Goal: Task Accomplishment & Management: Manage account settings

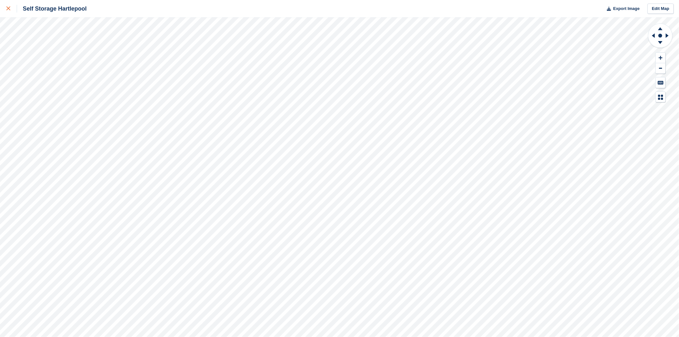
click at [5, 8] on link at bounding box center [8, 8] width 17 height 17
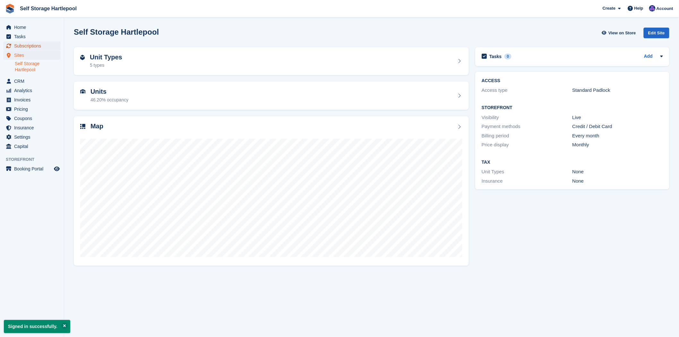
click at [28, 47] on span "Subscriptions" at bounding box center [33, 45] width 38 height 9
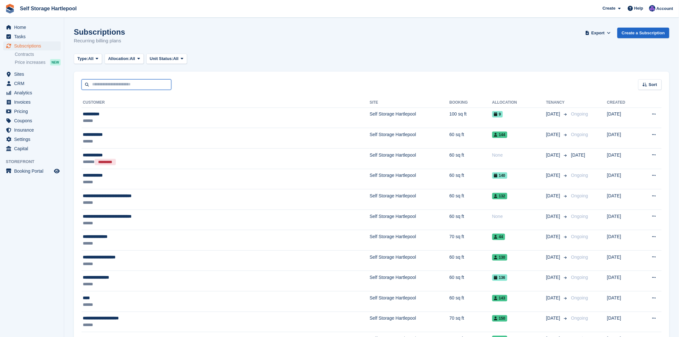
click at [106, 81] on input "text" at bounding box center [126, 84] width 90 height 11
type input "****"
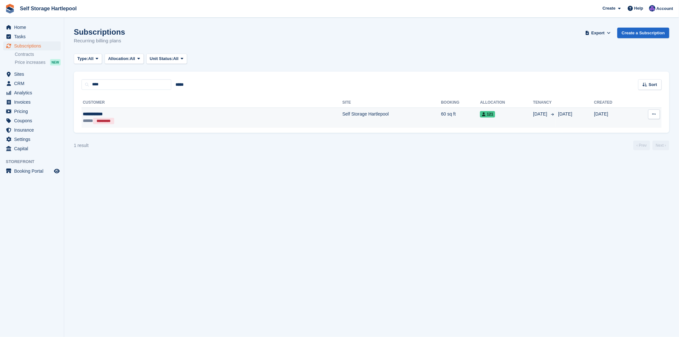
click at [125, 114] on div "**********" at bounding box center [144, 114] width 122 height 7
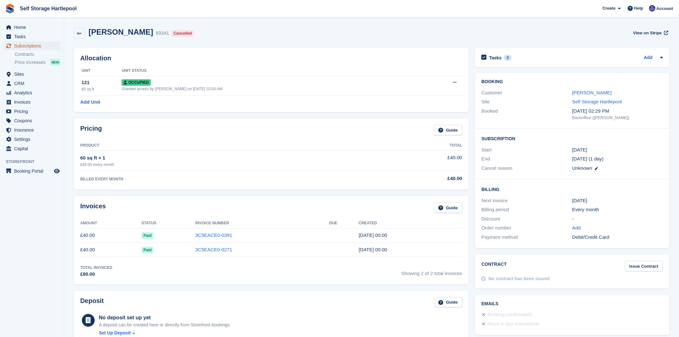
click at [34, 47] on span "Subscriptions" at bounding box center [33, 45] width 38 height 9
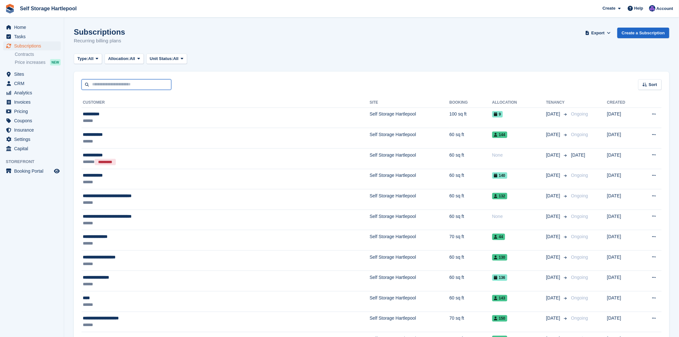
click at [135, 79] on input "text" at bounding box center [126, 84] width 90 height 11
type input "***"
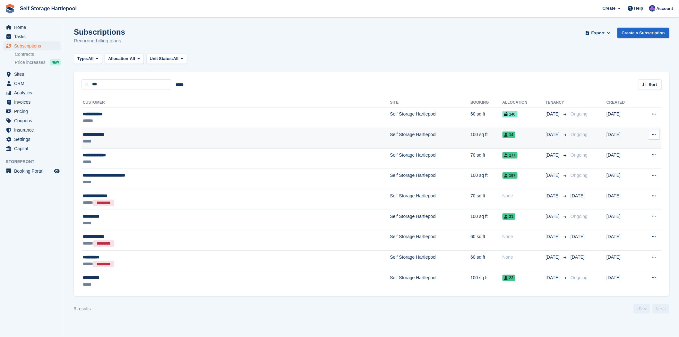
click at [156, 134] on div "**********" at bounding box center [171, 134] width 177 height 7
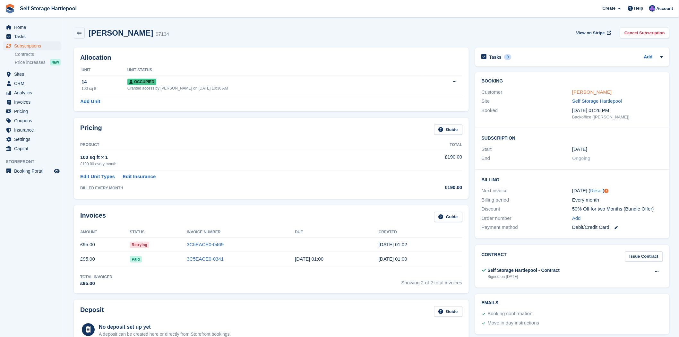
click at [578, 90] on link "Daniel Walton" at bounding box center [591, 91] width 39 height 5
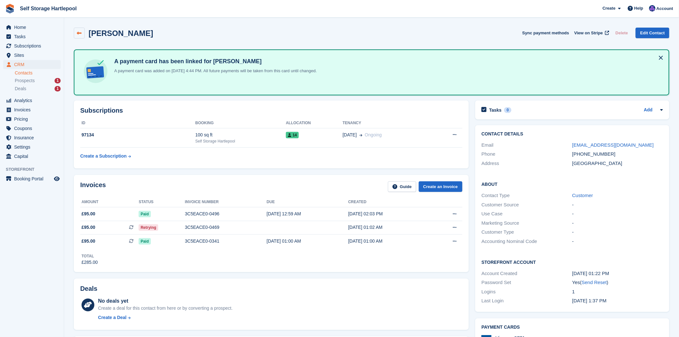
drag, startPoint x: 85, startPoint y: 29, endPoint x: 81, endPoint y: 29, distance: 3.5
click at [83, 29] on div "Daniel Walton" at bounding box center [113, 33] width 79 height 11
click at [81, 29] on link at bounding box center [79, 33] width 11 height 11
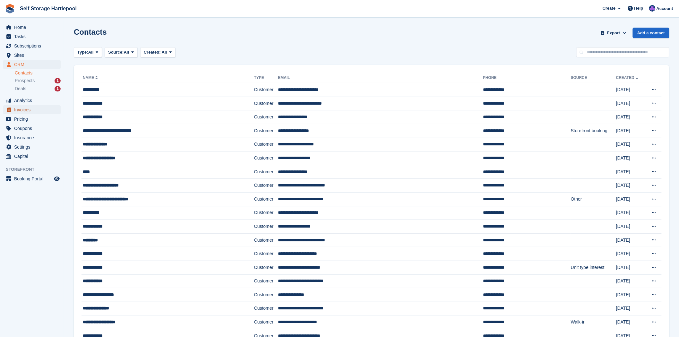
click at [29, 107] on span "Invoices" at bounding box center [33, 109] width 38 height 9
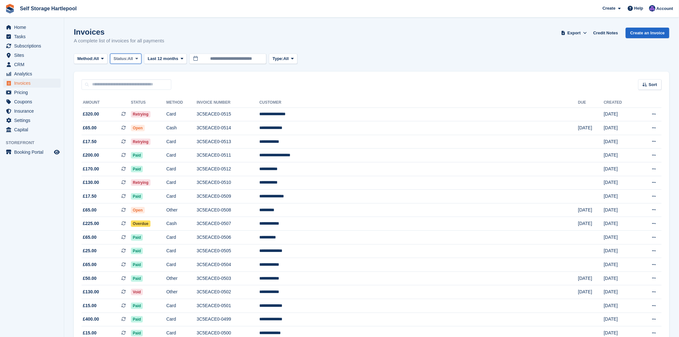
click at [133, 60] on span "All" at bounding box center [130, 58] width 5 height 6
click at [126, 108] on link "Open" at bounding box center [141, 109] width 56 height 12
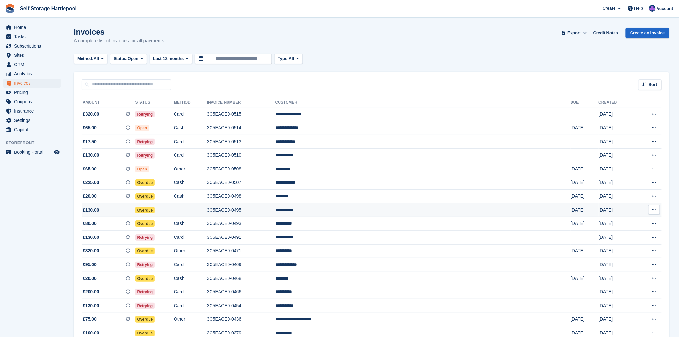
click at [120, 210] on span "£130.00" at bounding box center [108, 210] width 54 height 7
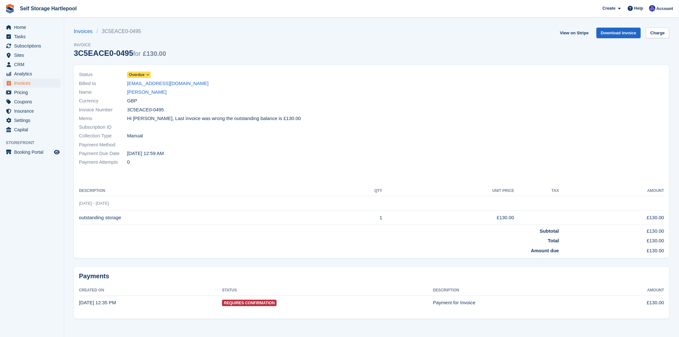
scroll to position [4, 0]
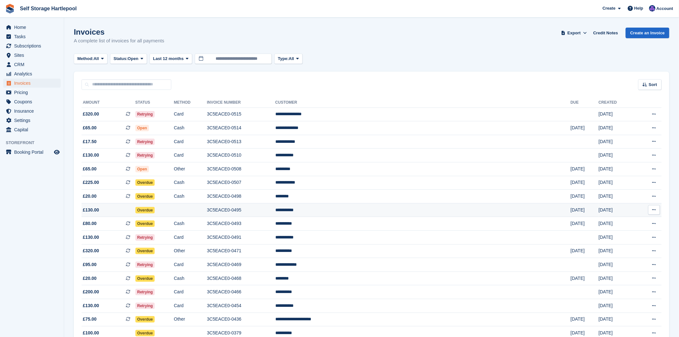
click at [275, 212] on td "3C5EACE0-0495" at bounding box center [241, 210] width 68 height 14
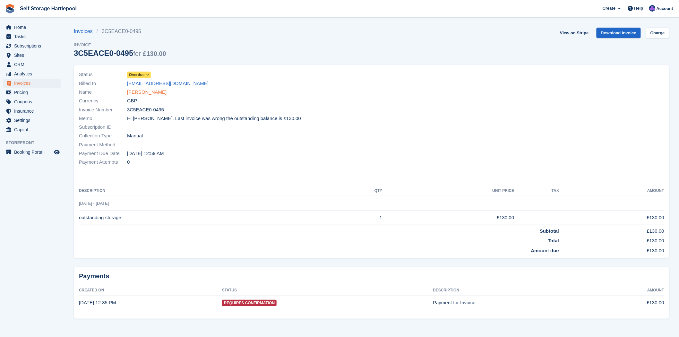
click at [145, 93] on link "Samuel Vaux" at bounding box center [146, 92] width 39 height 7
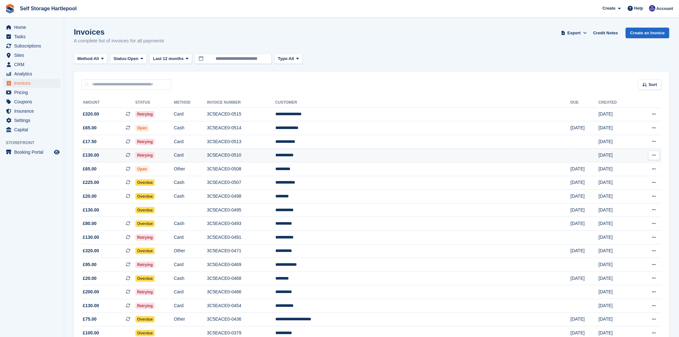
click at [174, 160] on td "Retrying" at bounding box center [154, 155] width 38 height 14
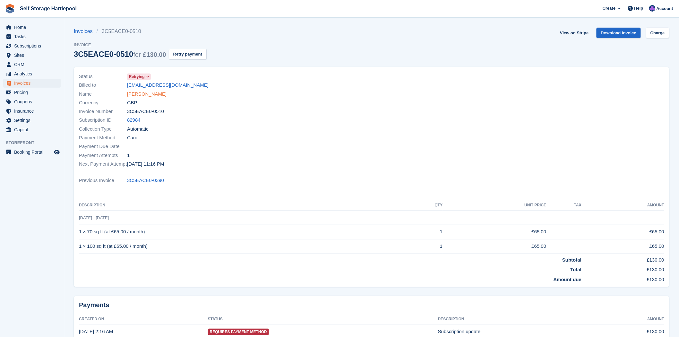
click at [141, 91] on link "[PERSON_NAME]" at bounding box center [146, 93] width 39 height 7
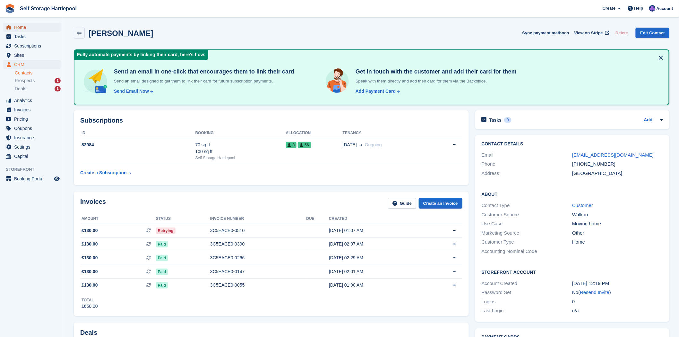
click at [23, 28] on span "Home" at bounding box center [33, 27] width 38 height 9
